Goal: Task Accomplishment & Management: Use online tool/utility

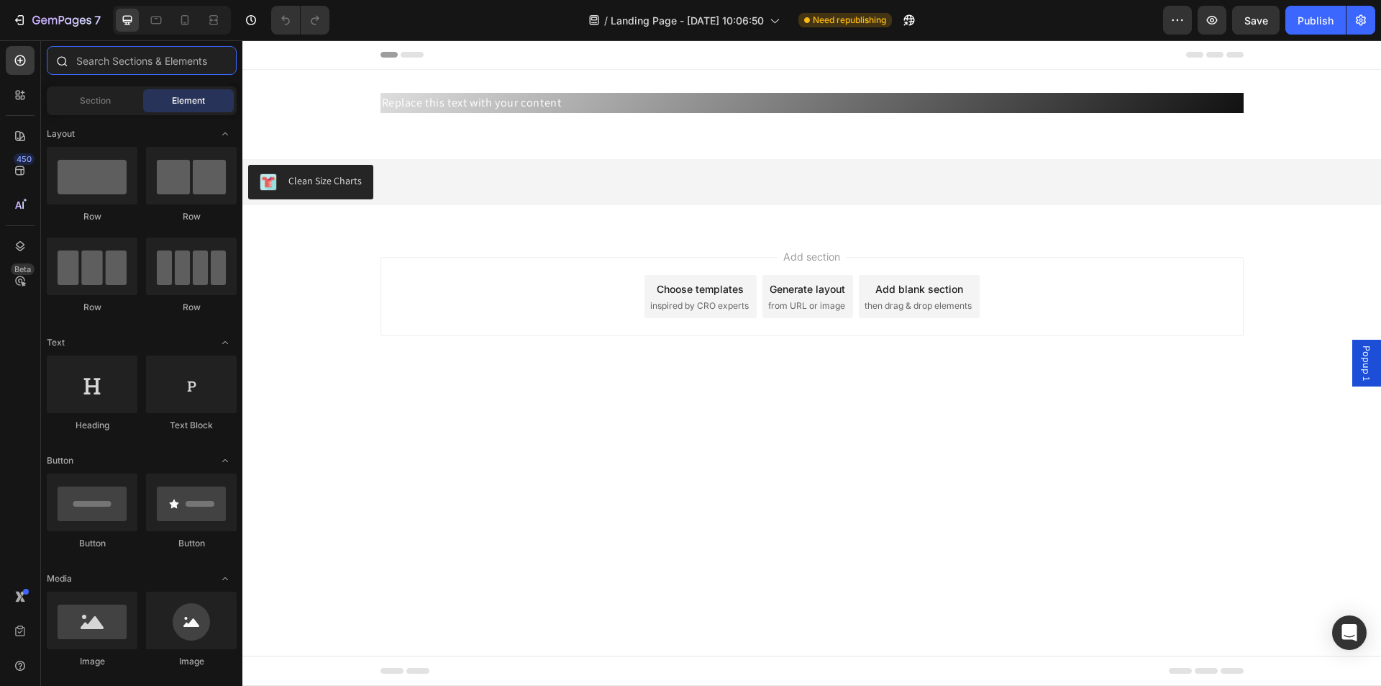
click at [194, 64] on input "text" at bounding box center [142, 60] width 190 height 29
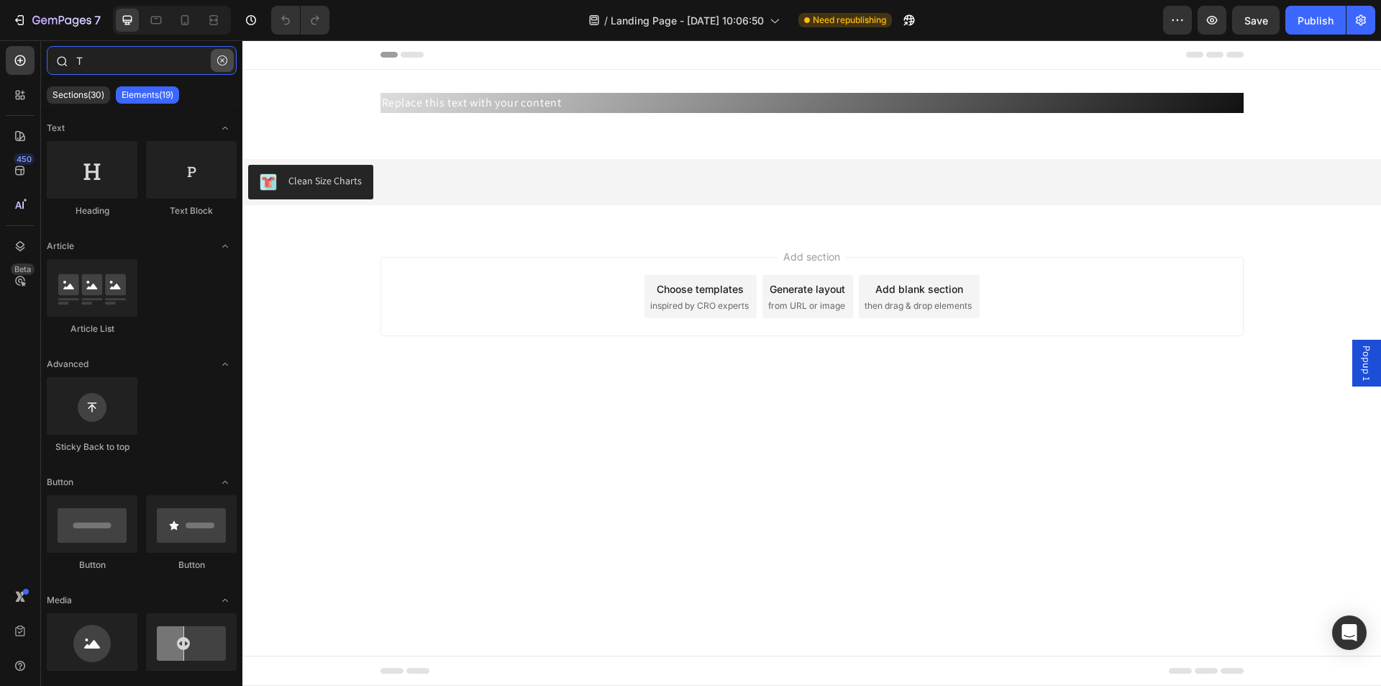
type input "T"
click at [226, 54] on button "button" at bounding box center [222, 60] width 23 height 23
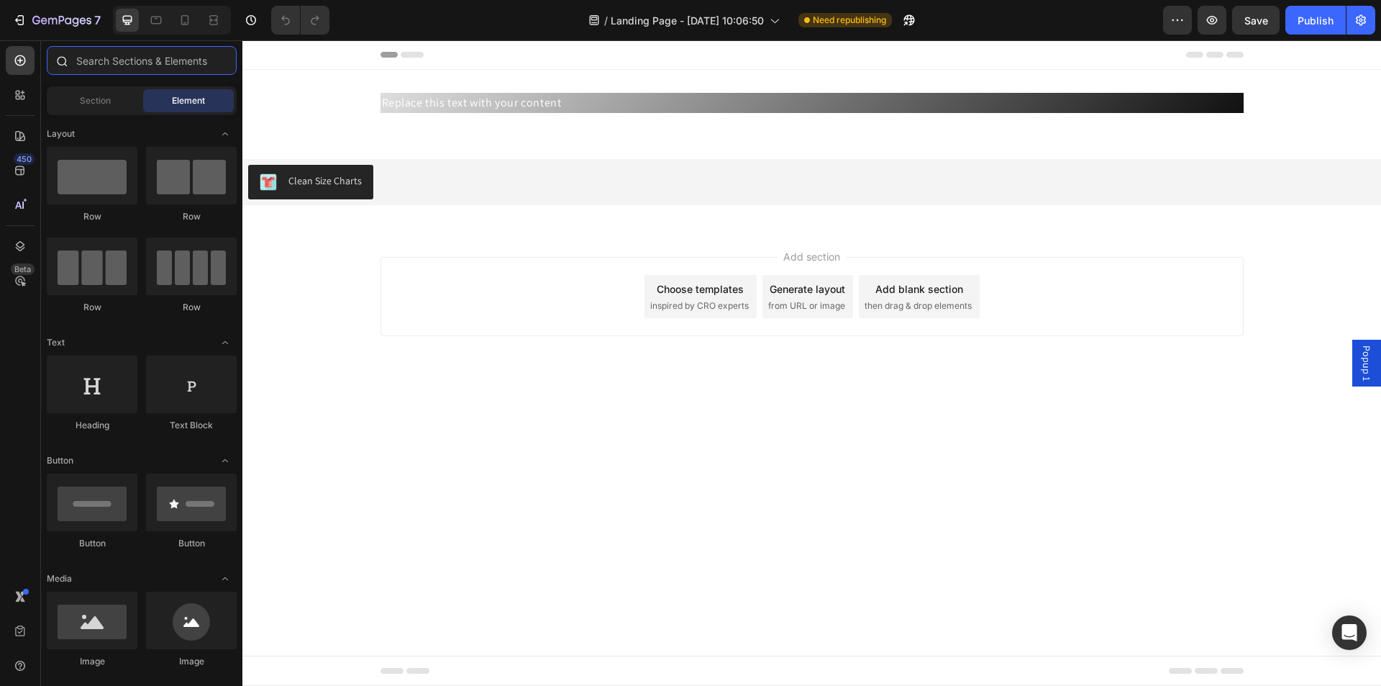
click at [226, 54] on input "text" at bounding box center [142, 60] width 190 height 29
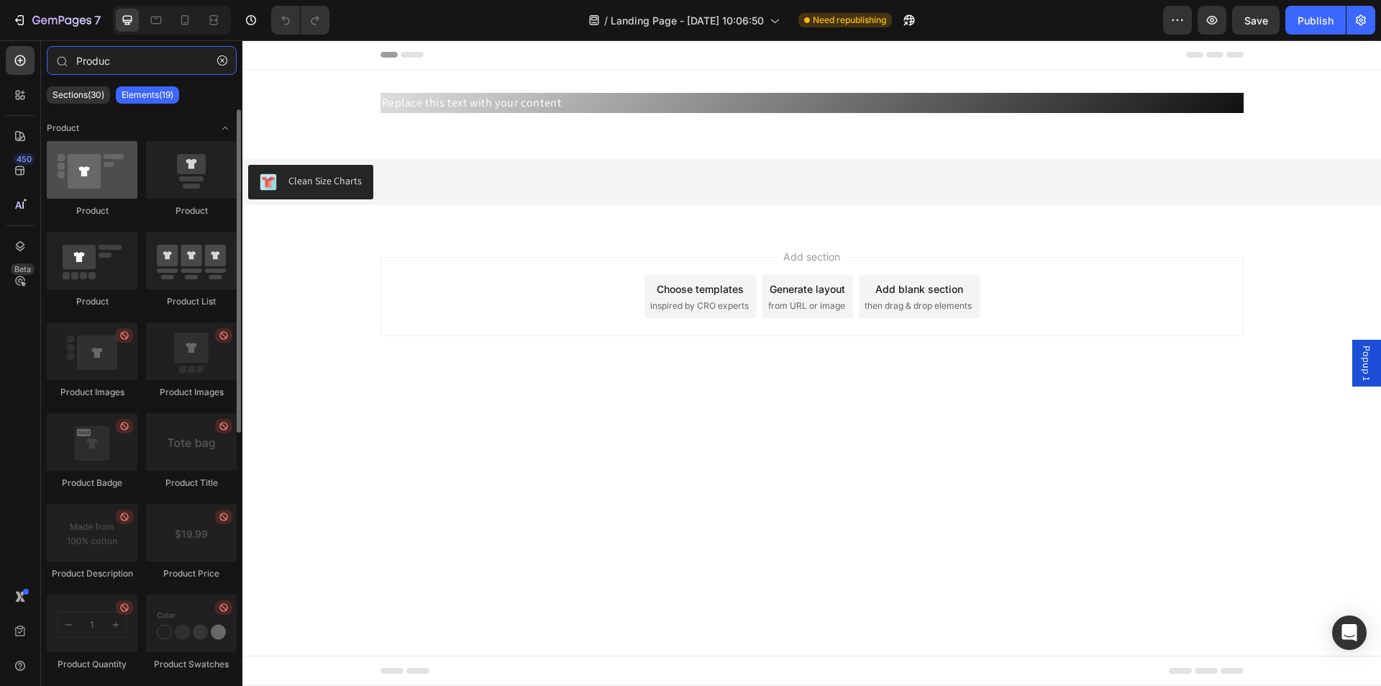
type input "Produc"
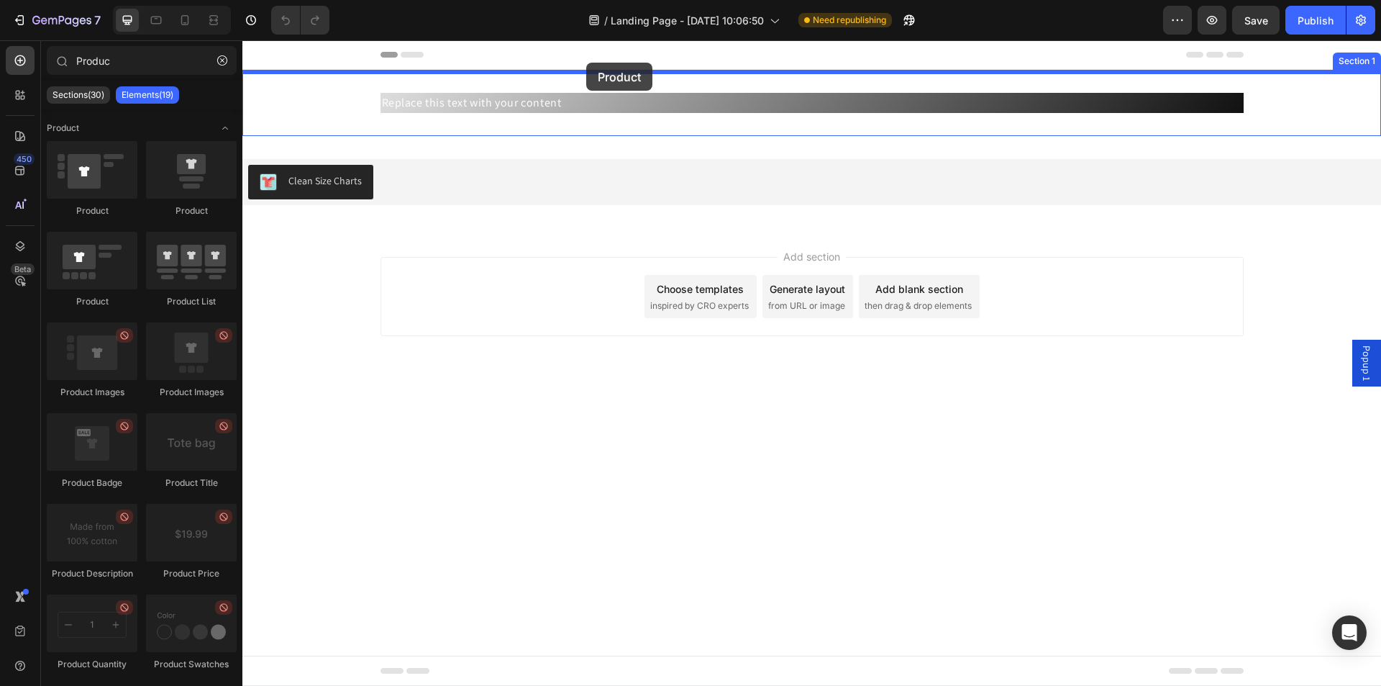
drag, startPoint x: 365, startPoint y: 223, endPoint x: 586, endPoint y: 58, distance: 275.5
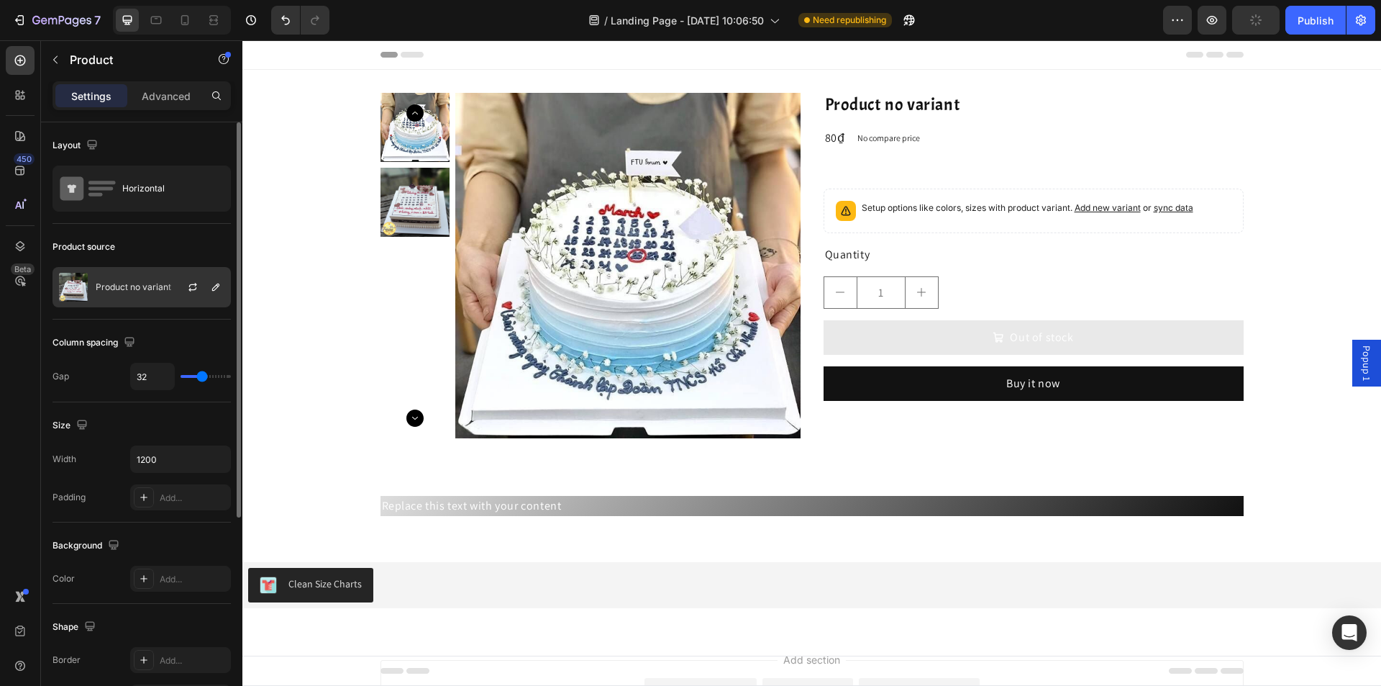
click at [162, 290] on p "Product no variant" at bounding box center [134, 287] width 76 height 10
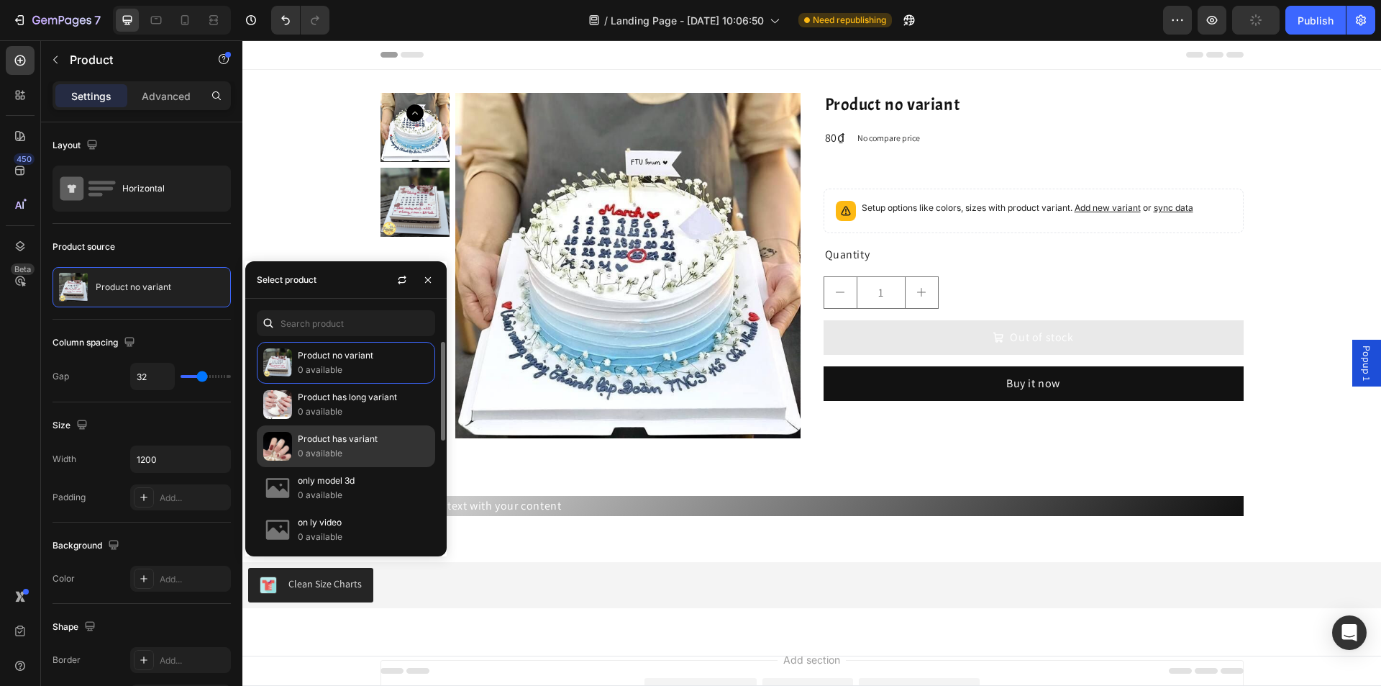
click at [306, 437] on p "Product has variant" at bounding box center [363, 439] width 131 height 14
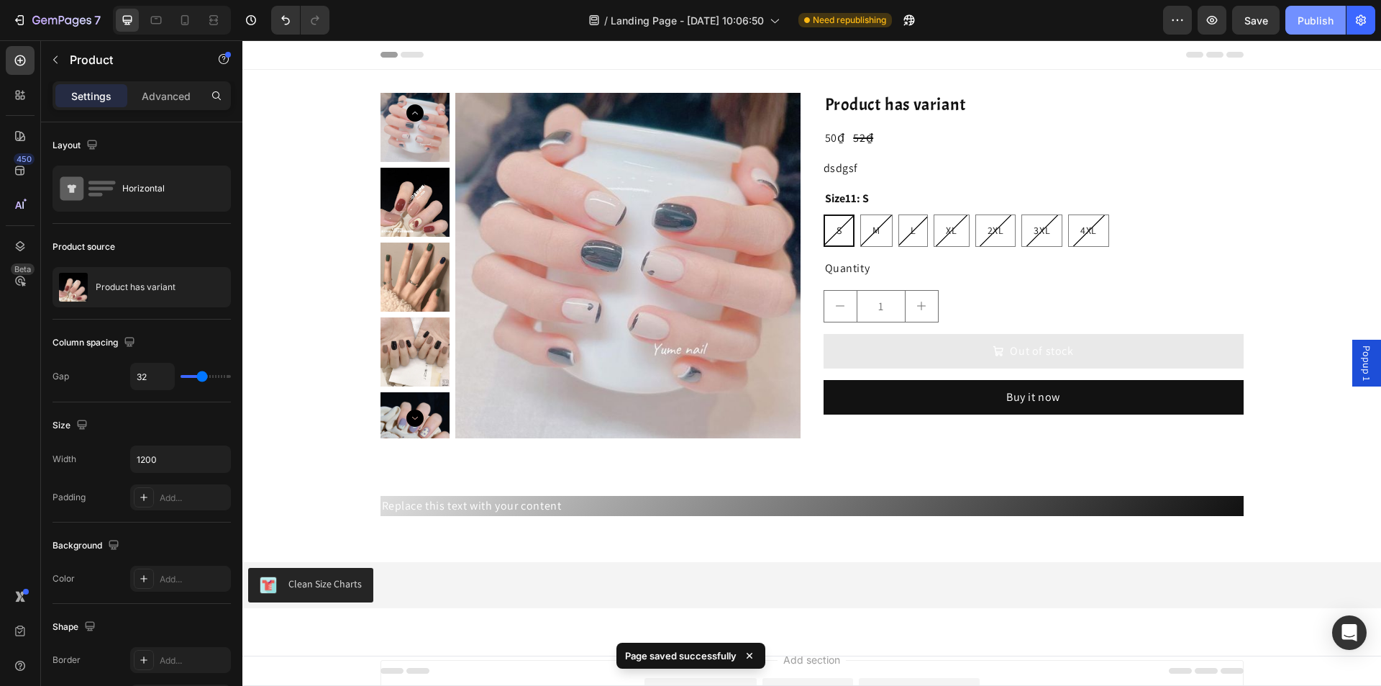
click at [1296, 17] on button "Publish" at bounding box center [1315, 20] width 60 height 29
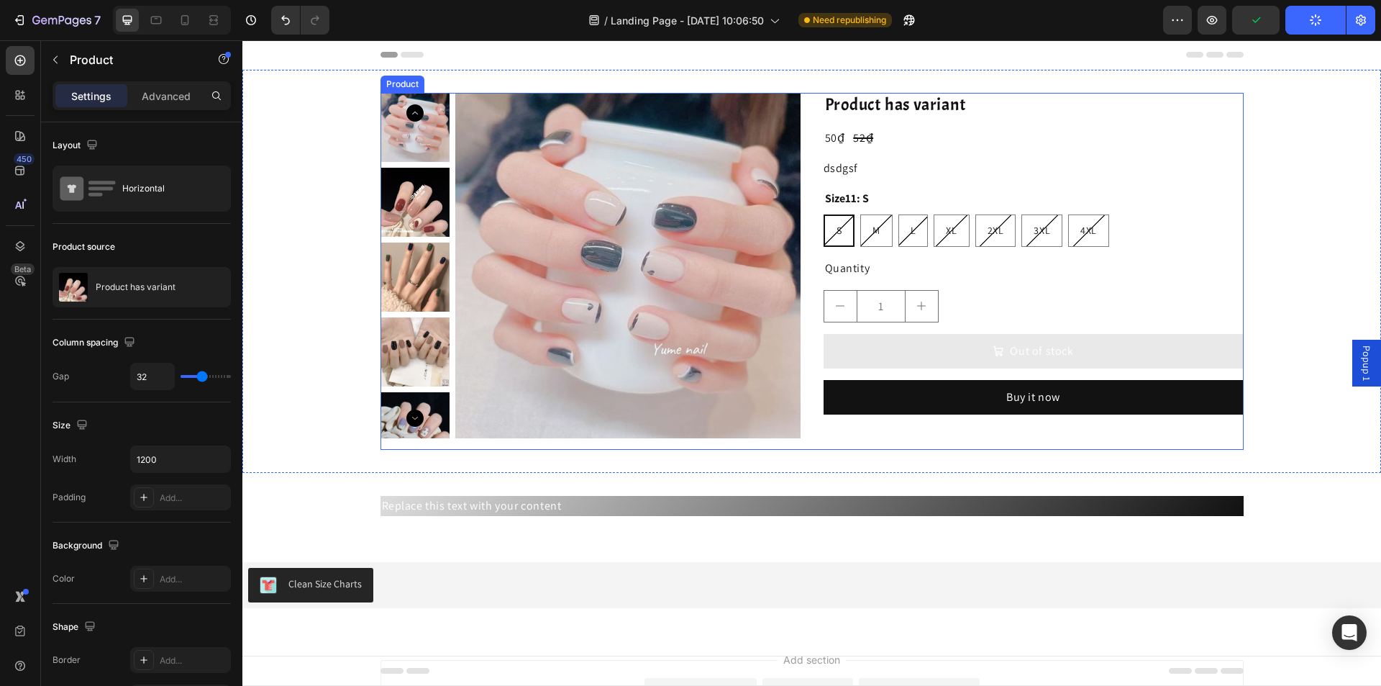
click at [847, 283] on div "Product has variant Product Title 50₫ Product Price Product Price 52₫ Product P…" at bounding box center [1034, 271] width 420 height 357
click at [900, 238] on div "L" at bounding box center [913, 230] width 30 height 32
click at [898, 214] on input "L L L" at bounding box center [898, 214] width 1 height 1
radio input "true"
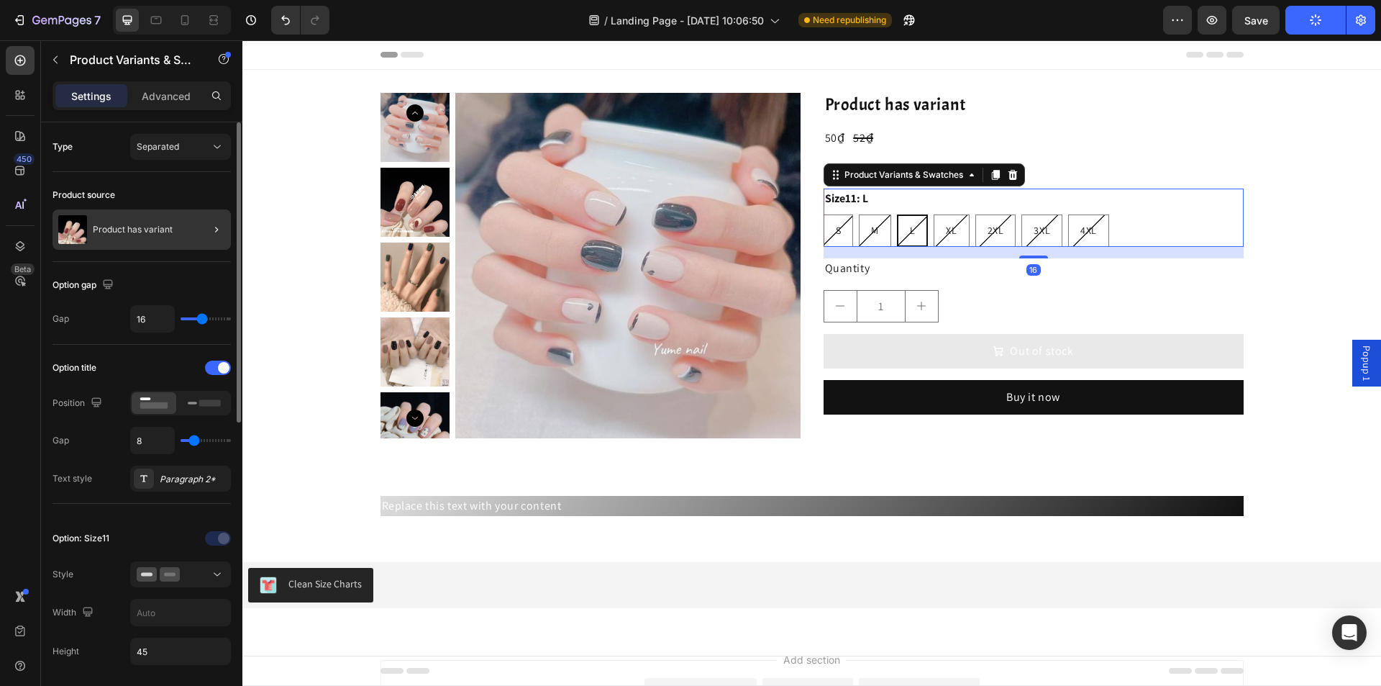
click at [169, 237] on div "Product has variant" at bounding box center [142, 229] width 178 height 40
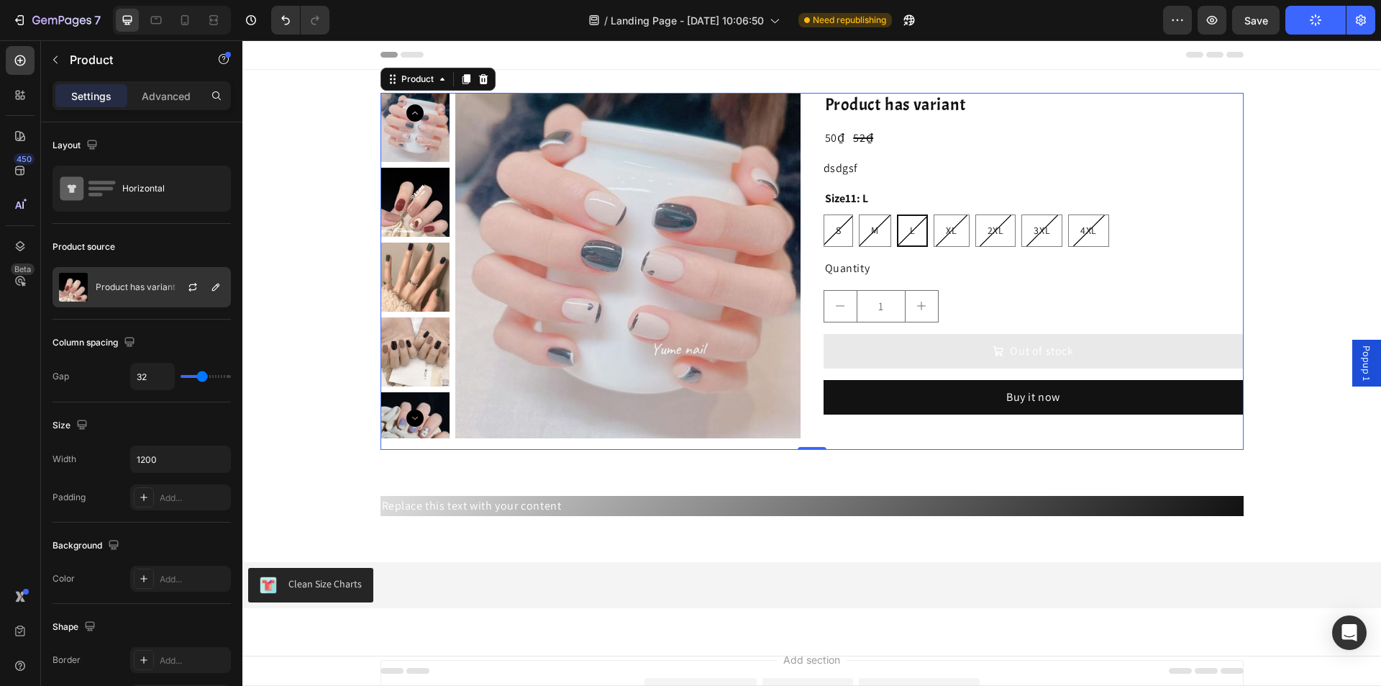
drag, startPoint x: 147, startPoint y: 260, endPoint x: 147, endPoint y: 272, distance: 12.2
click at [147, 604] on div "Product source Product has variant" at bounding box center [142, 682] width 178 height 156
click at [145, 288] on p "Product has variant" at bounding box center [136, 287] width 80 height 10
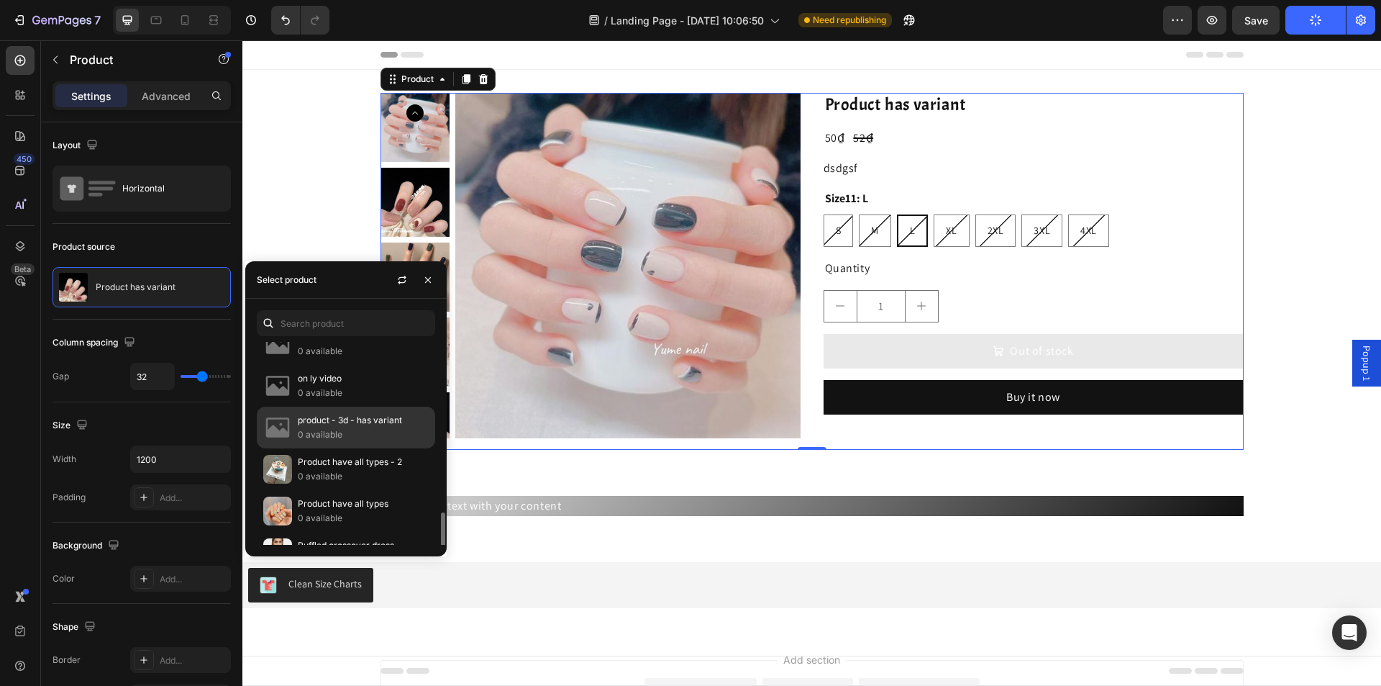
scroll to position [240, 0]
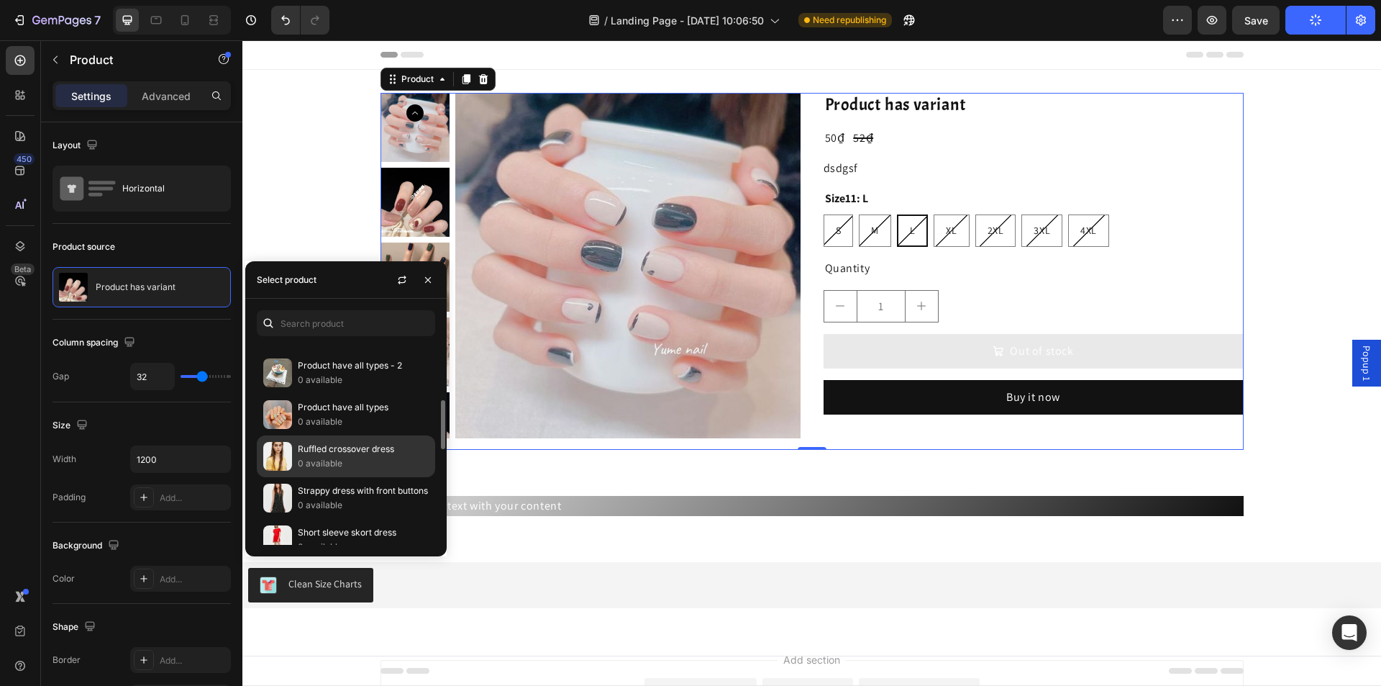
click at [339, 459] on p "0 available" at bounding box center [363, 463] width 131 height 14
radio input "true"
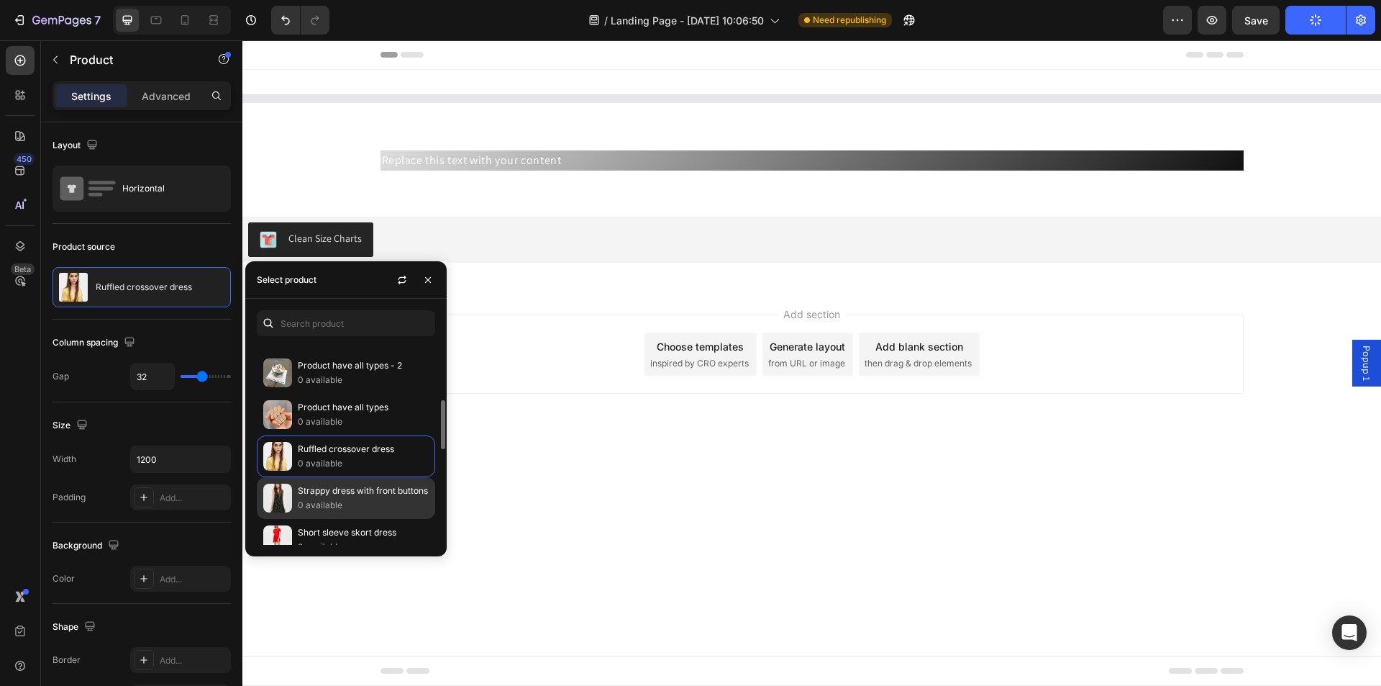
click at [344, 493] on p "Strappy dress with front buttons" at bounding box center [363, 490] width 131 height 14
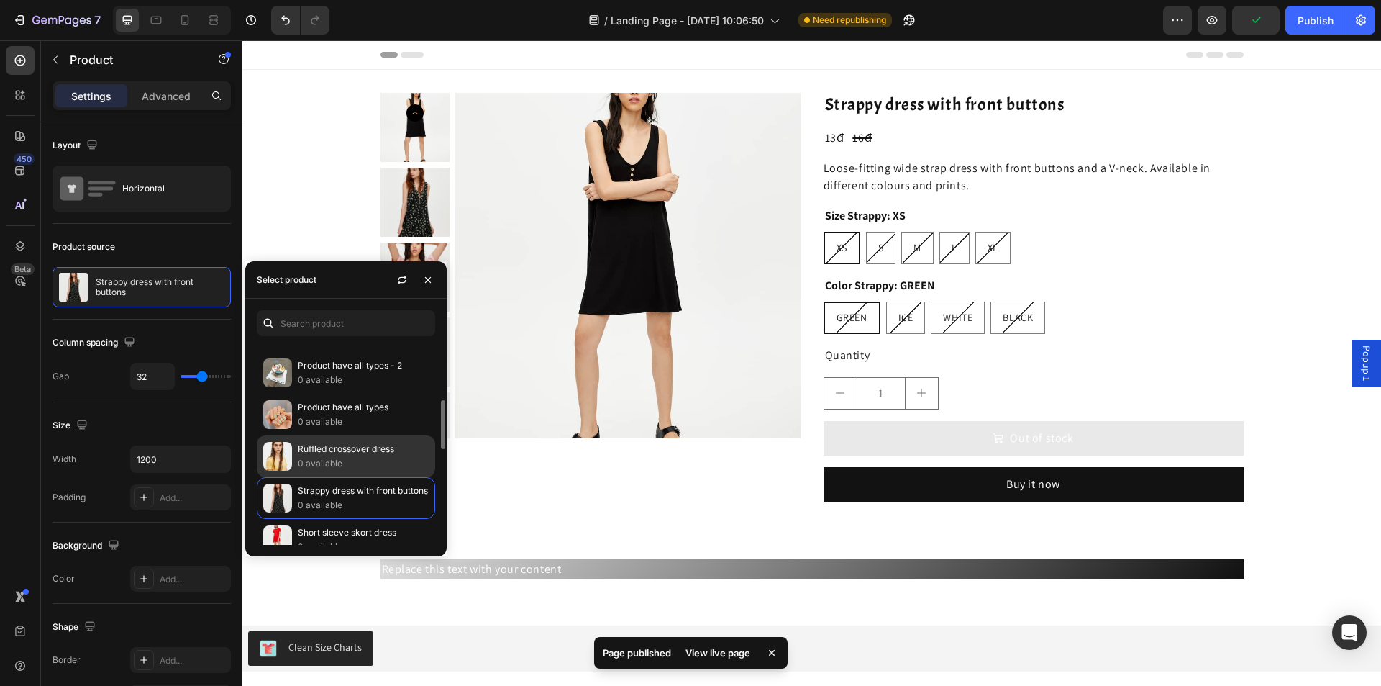
click at [345, 462] on p "0 available" at bounding box center [363, 463] width 131 height 14
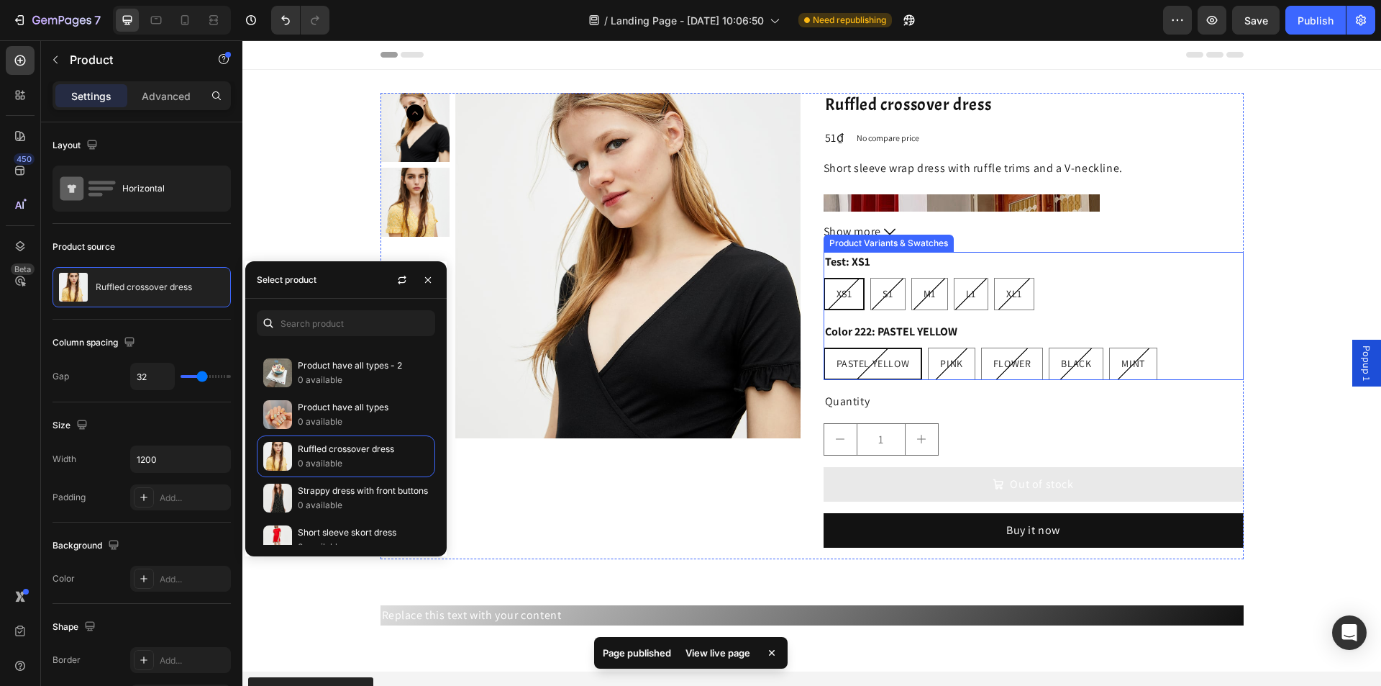
click at [1106, 313] on div "Test: XS1 XS1 XS1 XS1 S1 S1 S1 M1 M1 M1 L1 L1 L1 XL1 XL1 XL1 Color 222: PASTEL …" at bounding box center [1034, 316] width 420 height 128
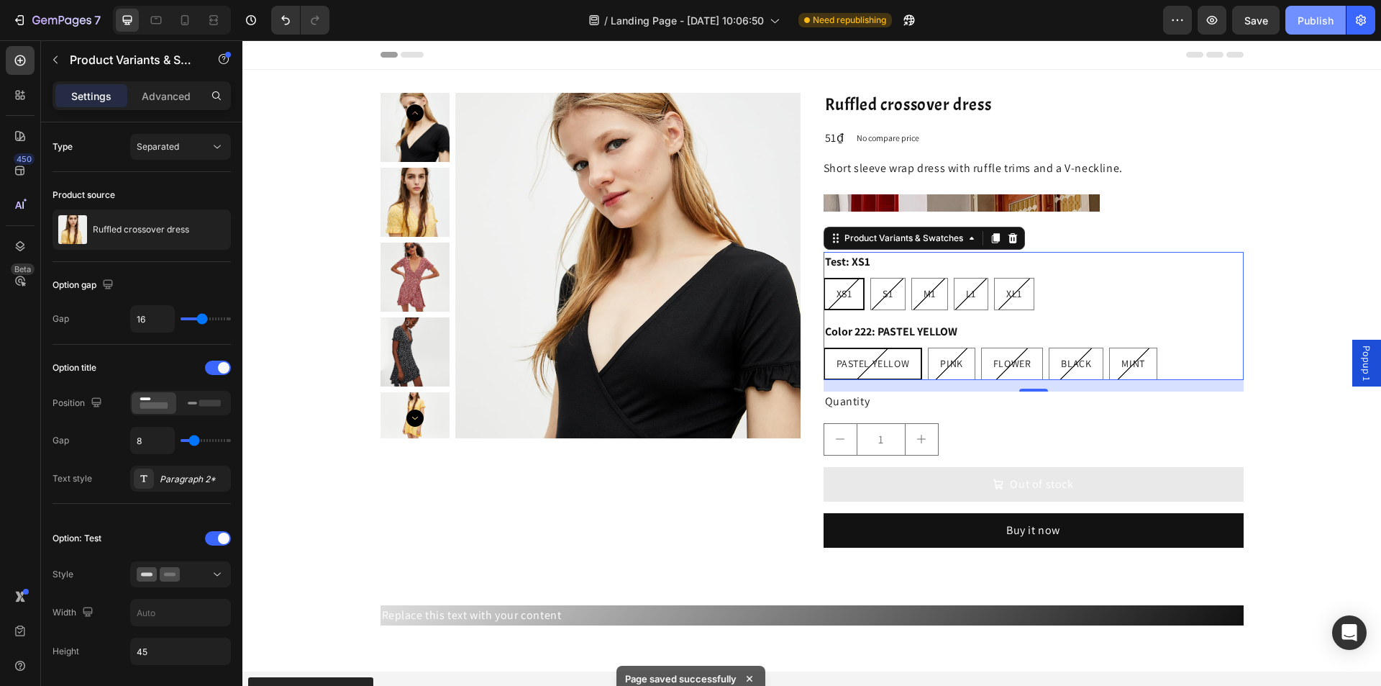
click at [1309, 18] on div "Publish" at bounding box center [1316, 20] width 36 height 15
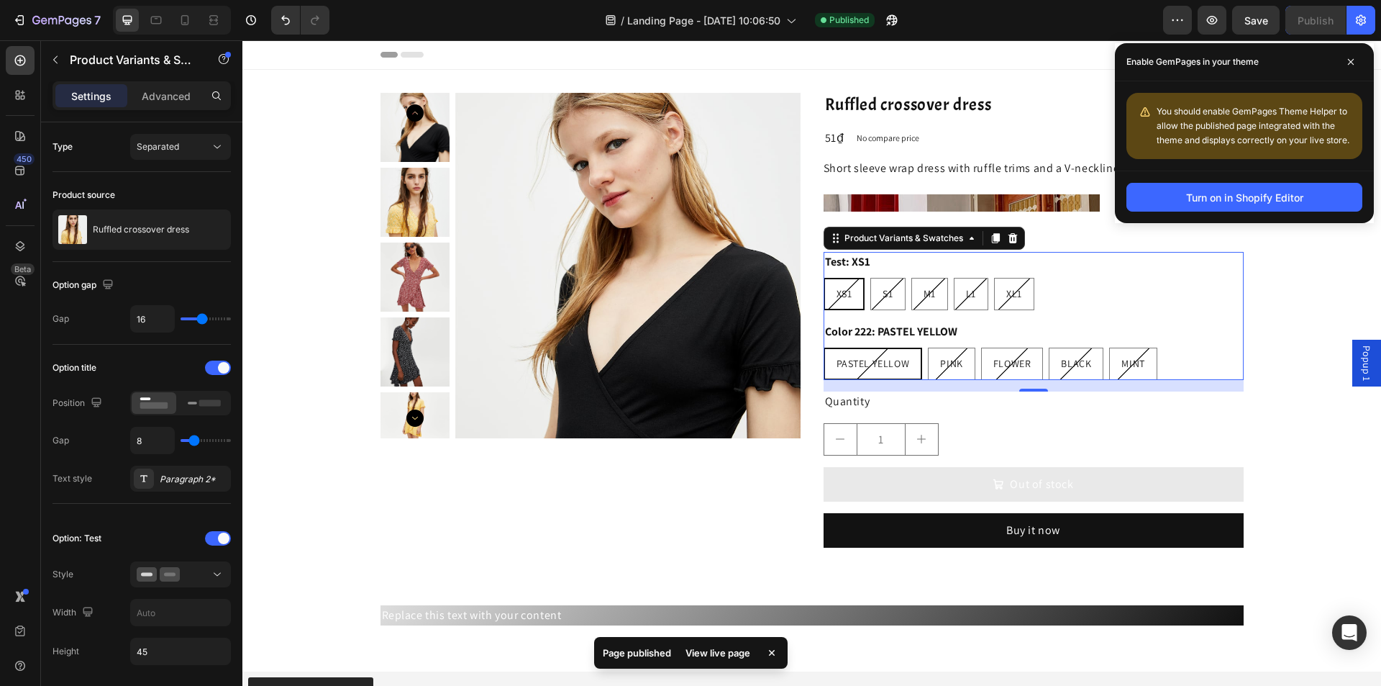
click at [718, 656] on div "View live page" at bounding box center [718, 652] width 82 height 20
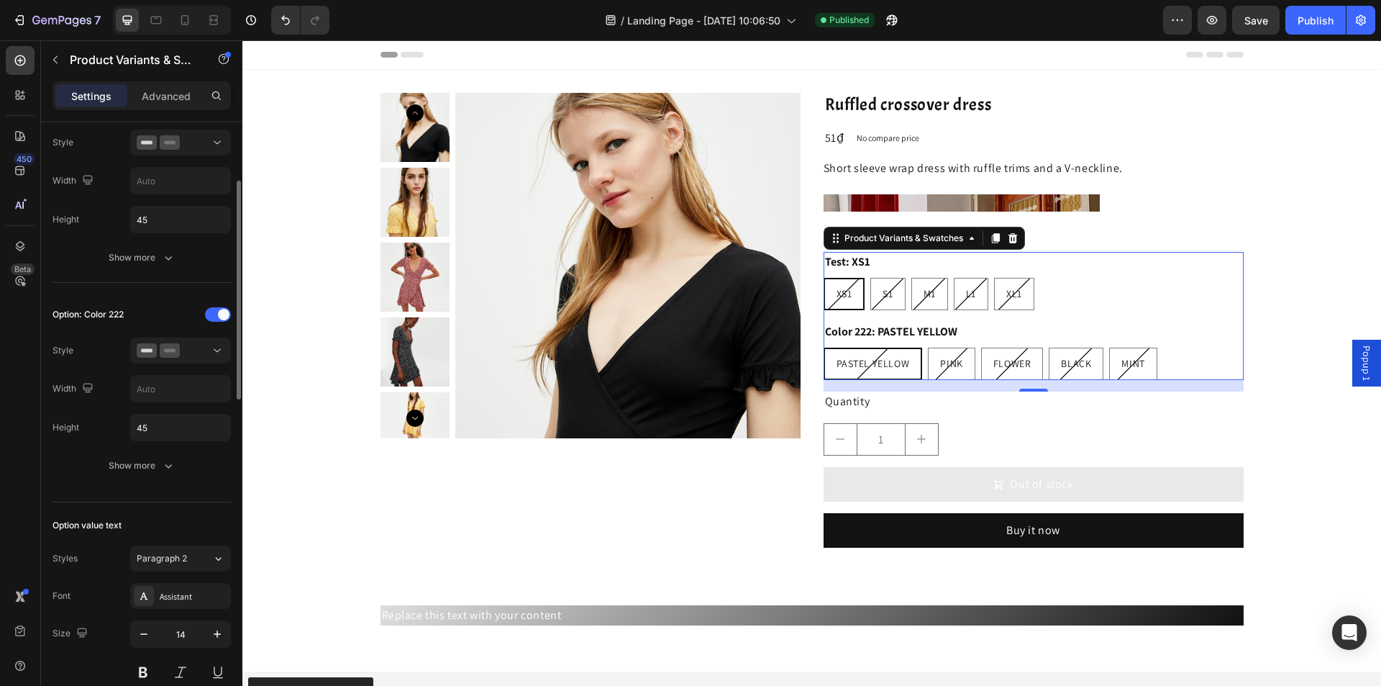
scroll to position [360, 0]
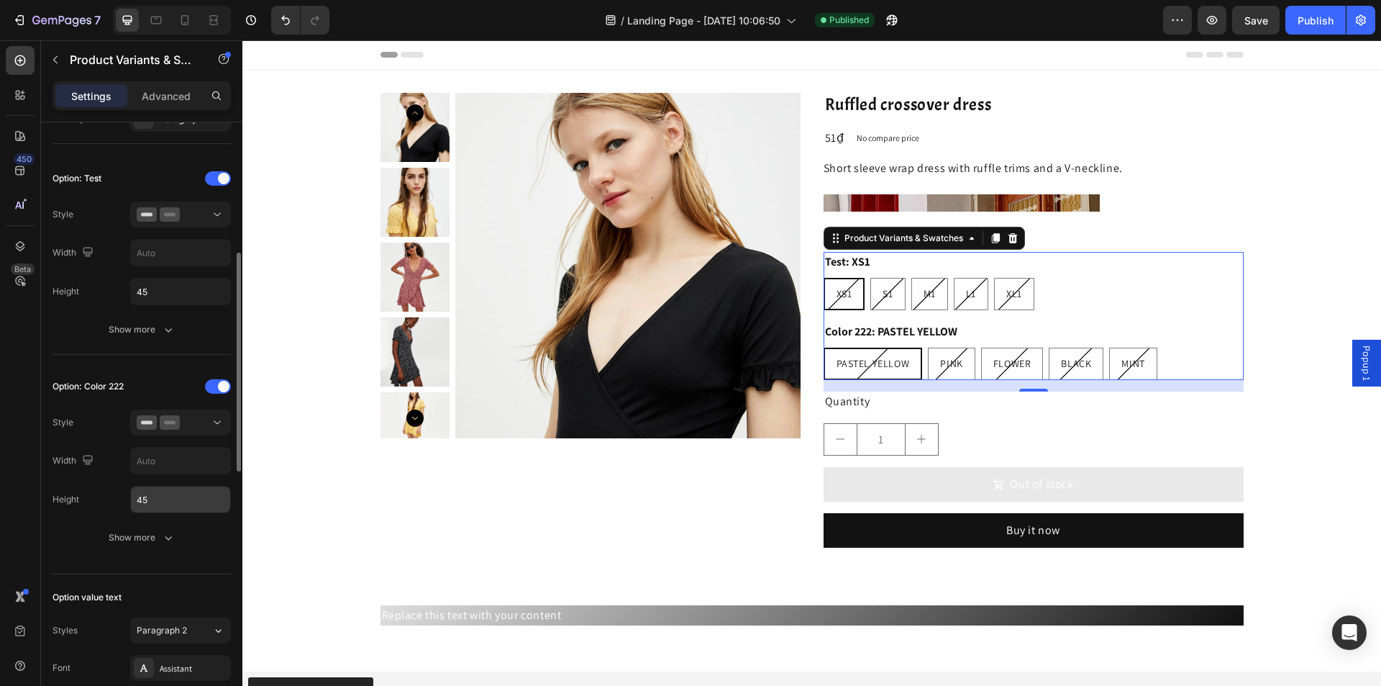
click at [173, 304] on input "45" at bounding box center [180, 291] width 99 height 26
click at [197, 419] on div at bounding box center [181, 422] width 88 height 14
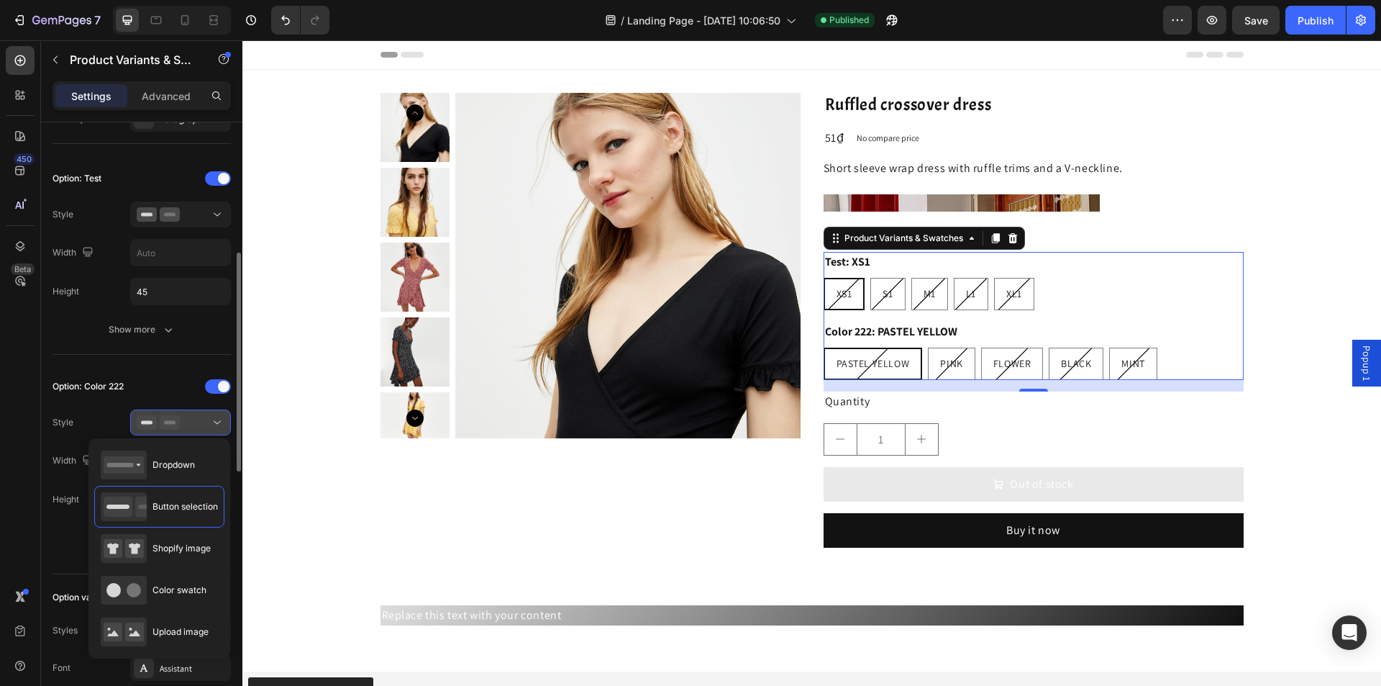
click at [197, 419] on div at bounding box center [181, 422] width 88 height 14
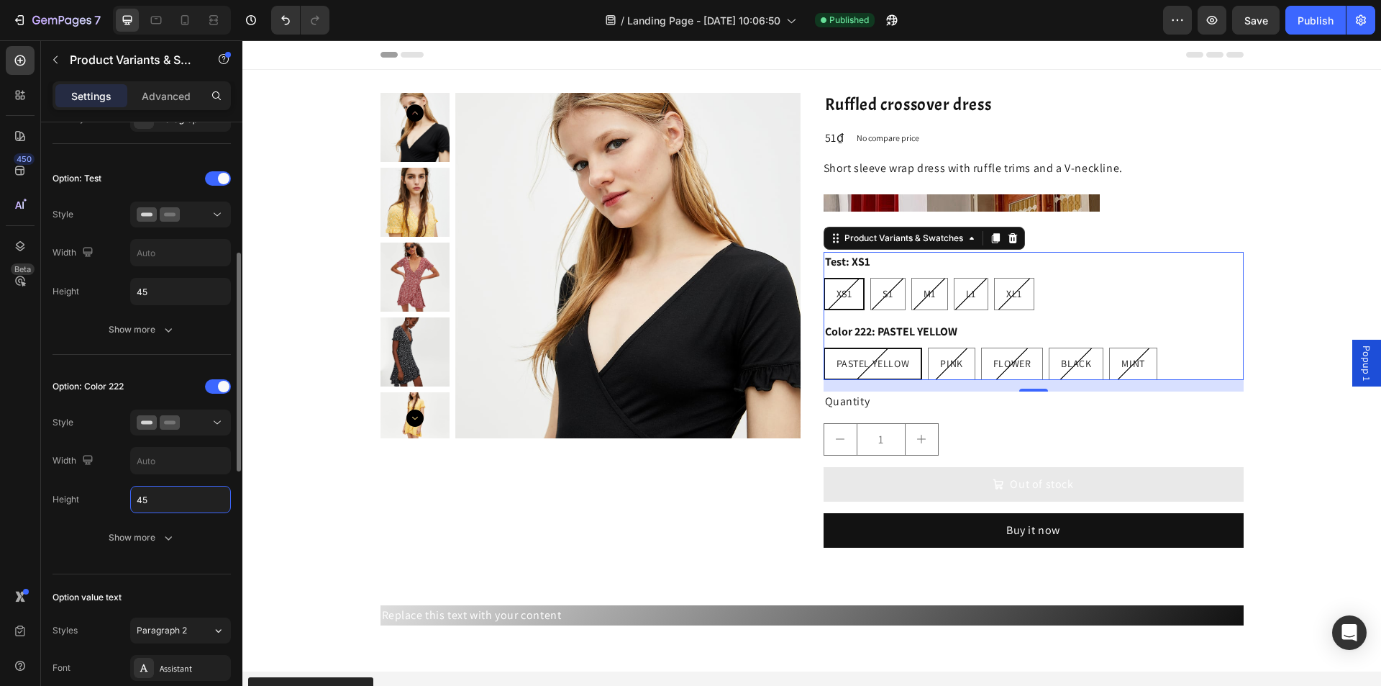
click at [163, 498] on input "45" at bounding box center [180, 499] width 99 height 26
type input "4"
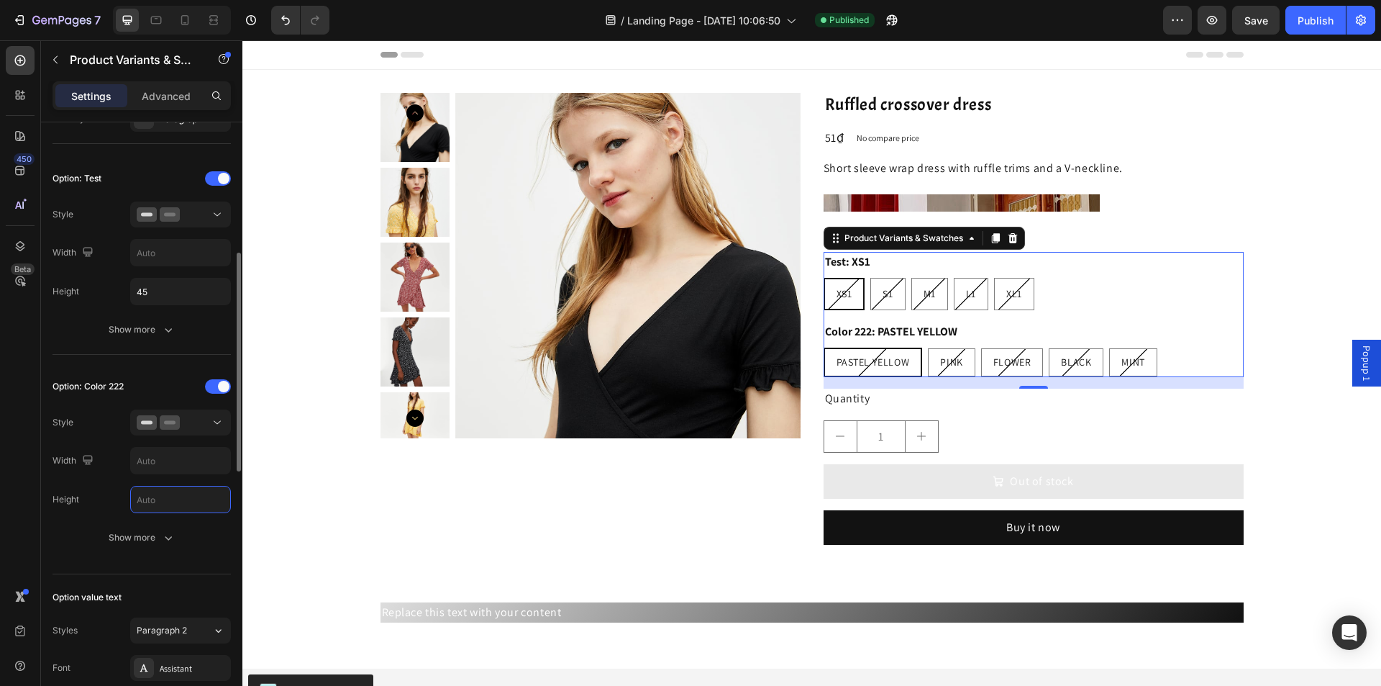
click at [163, 498] on input "text" at bounding box center [180, 499] width 99 height 26
click at [116, 485] on div "Option: Color 222 Style Width Height Show more" at bounding box center [142, 463] width 178 height 176
drag, startPoint x: 1091, startPoint y: 1, endPoint x: 1310, endPoint y: 26, distance: 220.8
click at [1310, 26] on div "Publish" at bounding box center [1316, 20] width 36 height 15
